Goal: Transaction & Acquisition: Purchase product/service

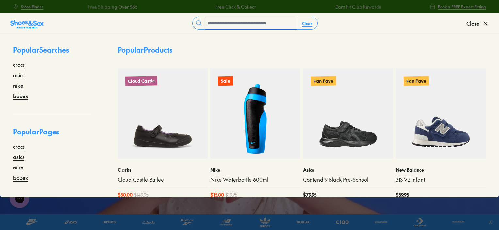
click at [249, 23] on input "text" at bounding box center [251, 23] width 92 height 12
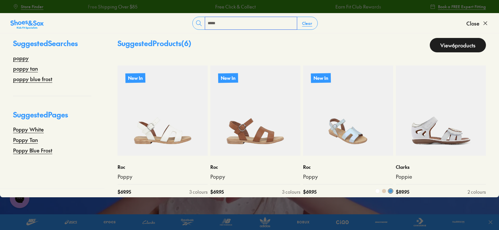
scroll to position [16, 0]
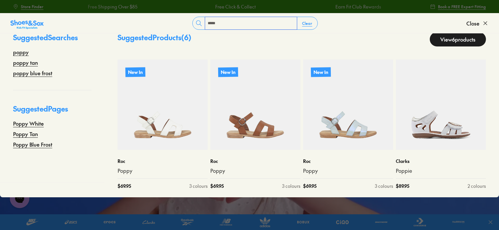
type input "*****"
click at [313, 26] on button "Clear" at bounding box center [307, 23] width 21 height 12
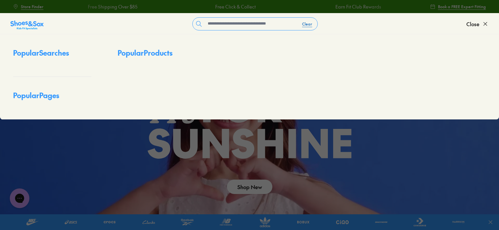
click at [310, 26] on button "Clear" at bounding box center [307, 24] width 21 height 12
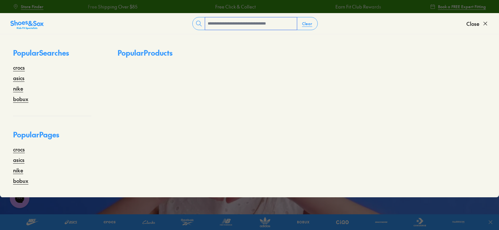
click at [271, 28] on input "text" at bounding box center [251, 23] width 92 height 12
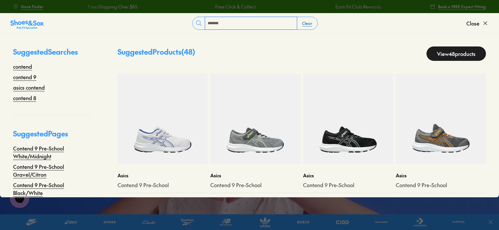
type input "*******"
click at [308, 25] on button "Clear" at bounding box center [307, 23] width 21 height 12
click at [291, 24] on input "text" at bounding box center [251, 23] width 92 height 12
type input "*********"
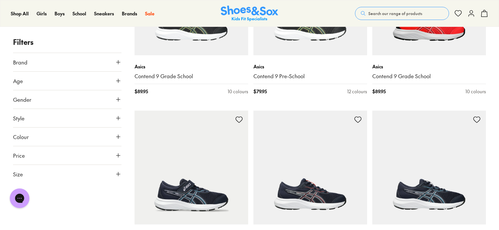
scroll to position [915, 0]
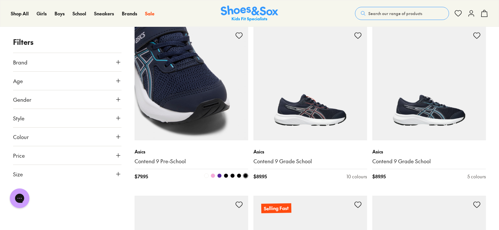
click at [208, 98] on img at bounding box center [192, 83] width 114 height 114
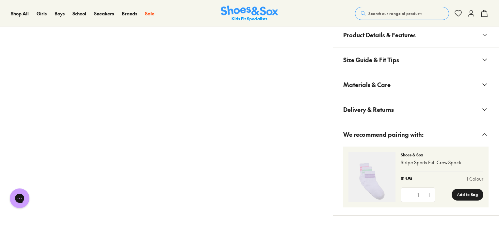
select select "*"
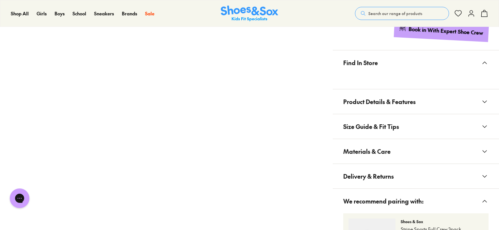
scroll to position [359, 0]
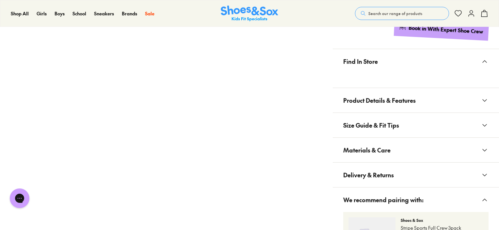
click at [382, 102] on span "Product Details & Features" at bounding box center [379, 100] width 73 height 19
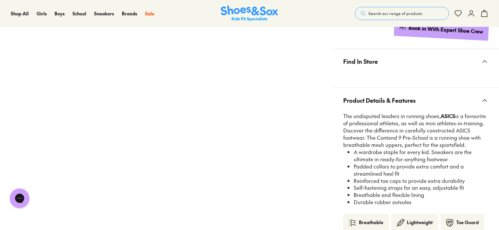
click at [382, 102] on span "Product Details & Features" at bounding box center [379, 100] width 73 height 19
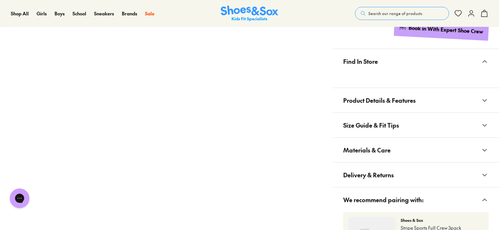
click at [382, 157] on span "Materials & Care" at bounding box center [366, 149] width 47 height 19
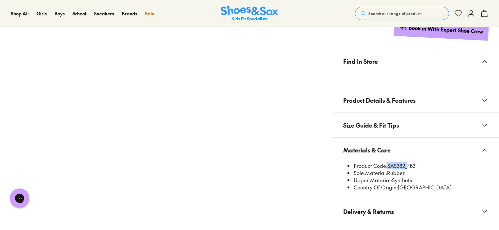
drag, startPoint x: 387, startPoint y: 162, endPoint x: 406, endPoint y: 162, distance: 18.6
click at [406, 162] on li "Product Code: SAS382_FB3" at bounding box center [421, 165] width 135 height 7
copy li "SAS382"
